Goal: Information Seeking & Learning: Learn about a topic

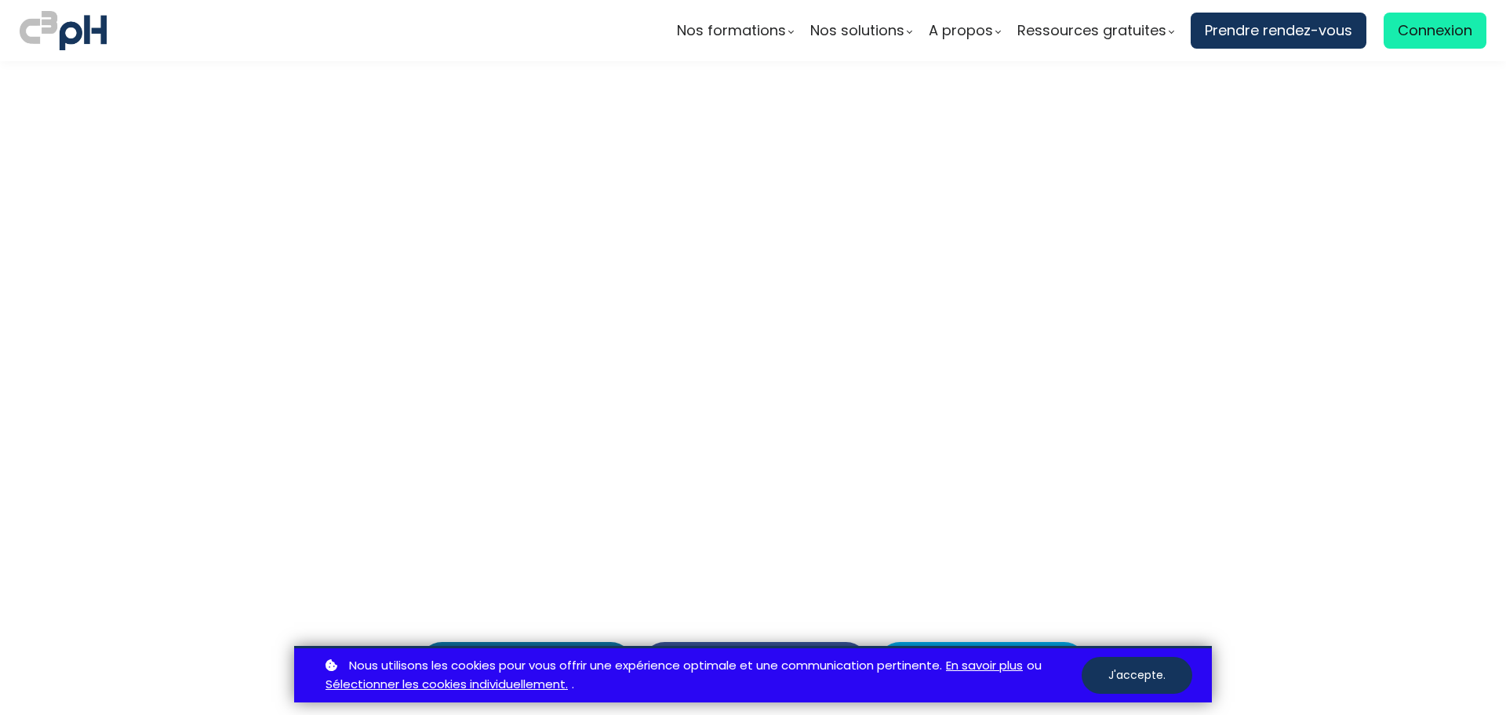
scroll to position [537, 0]
